Goal: Transaction & Acquisition: Purchase product/service

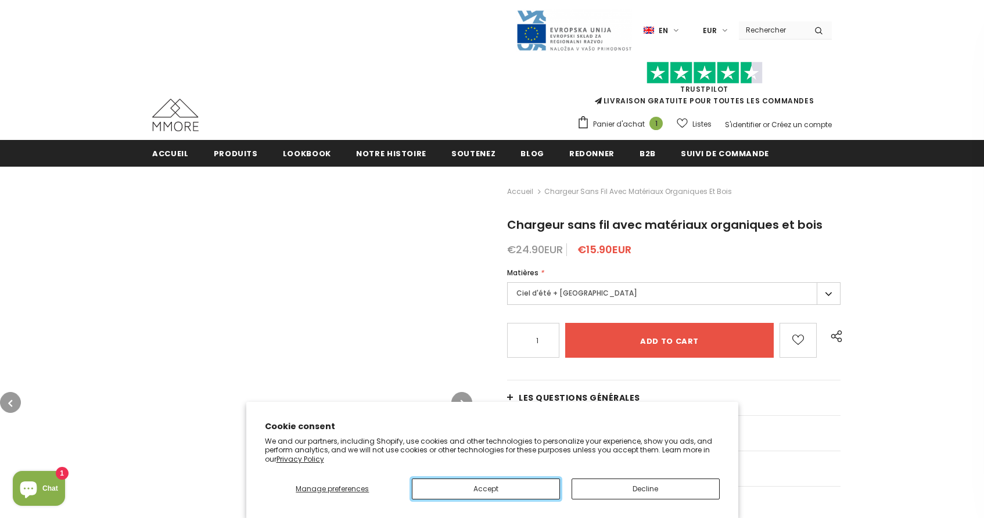
click at [486, 489] on button "Accept" at bounding box center [486, 489] width 148 height 21
